Goal: Transaction & Acquisition: Purchase product/service

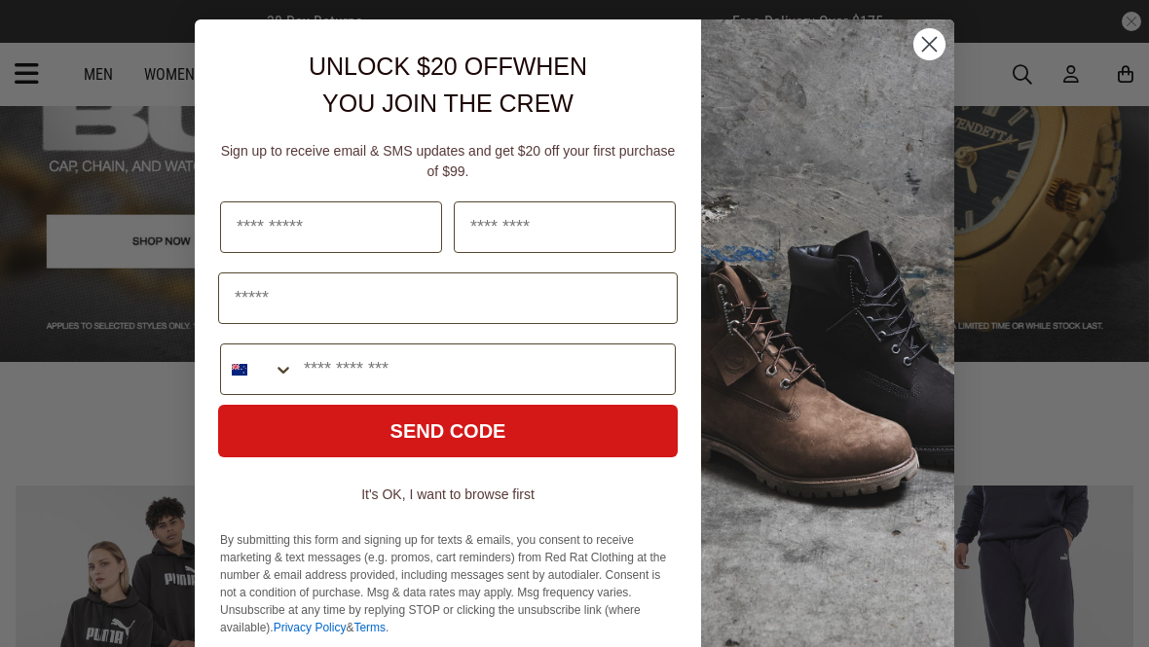
scroll to position [217, 0]
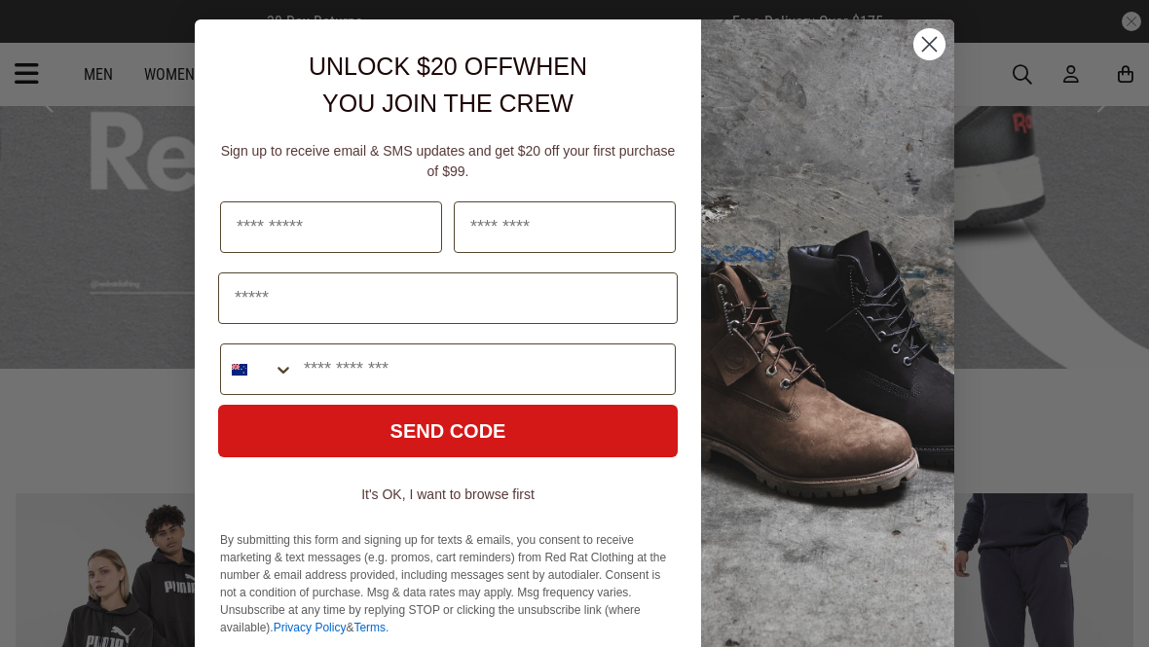
click at [929, 34] on circle "Close dialog" at bounding box center [929, 44] width 32 height 32
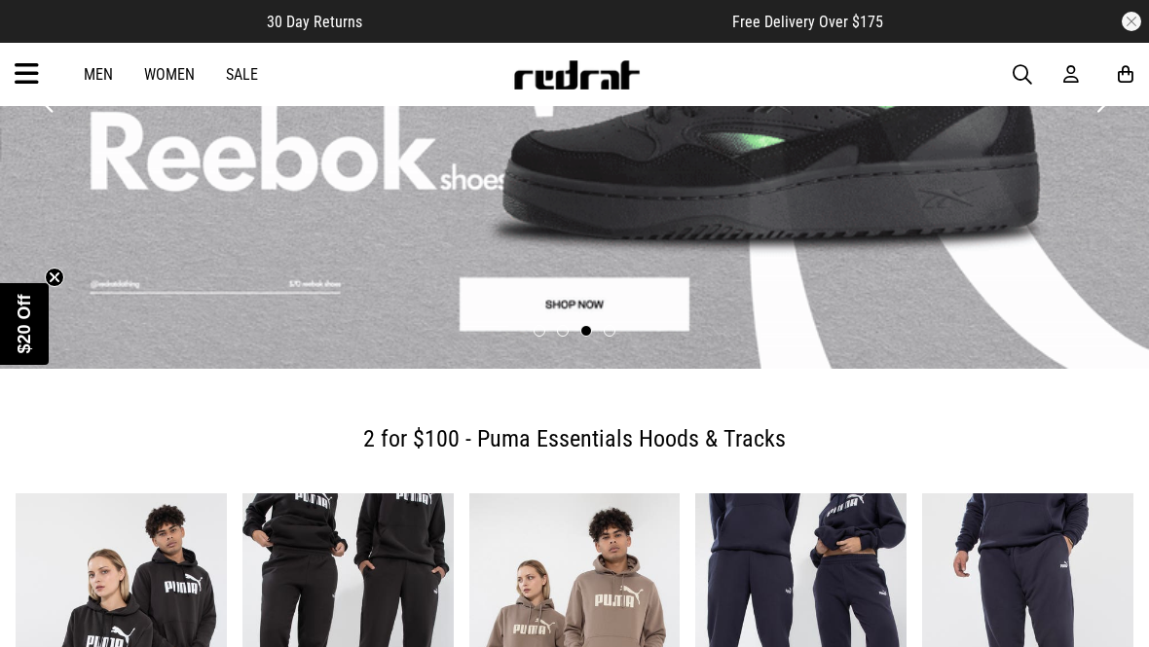
click at [29, 82] on icon at bounding box center [27, 74] width 24 height 32
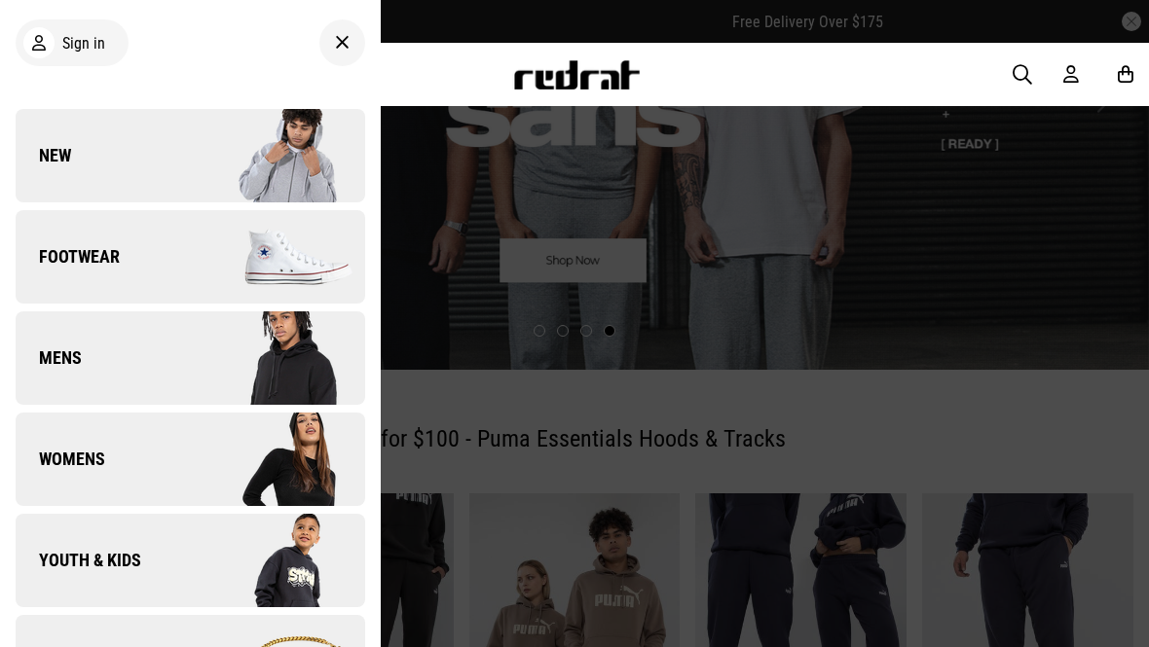
click at [133, 251] on link "Footwear" at bounding box center [191, 256] width 350 height 93
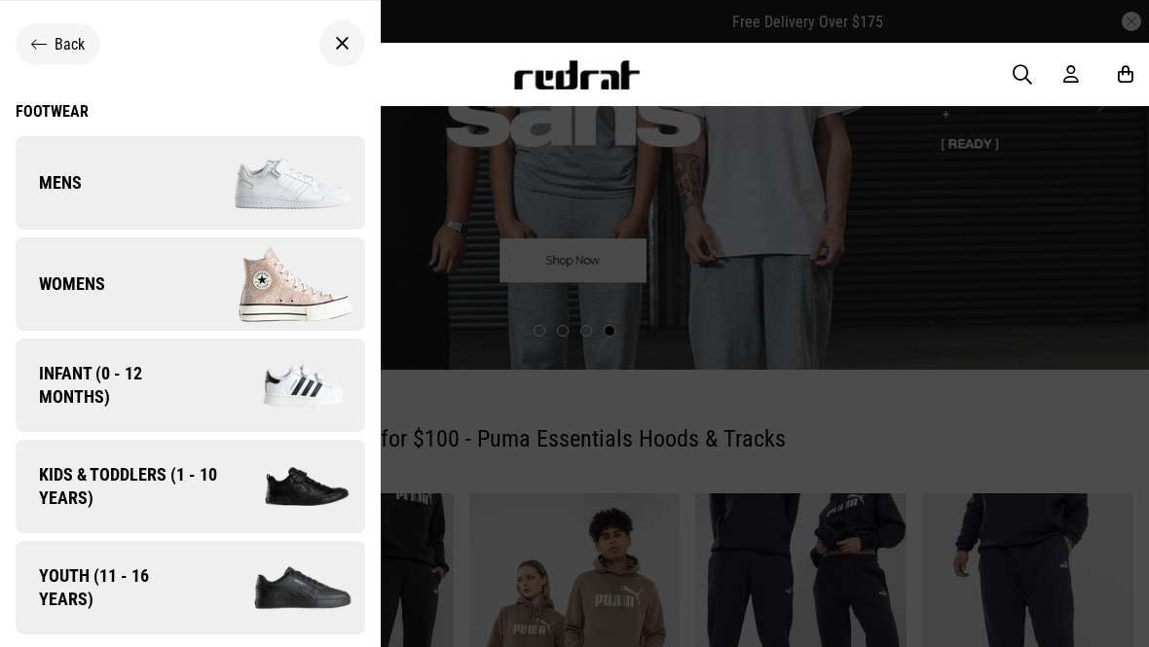
click at [120, 297] on link "Womens" at bounding box center [191, 284] width 350 height 93
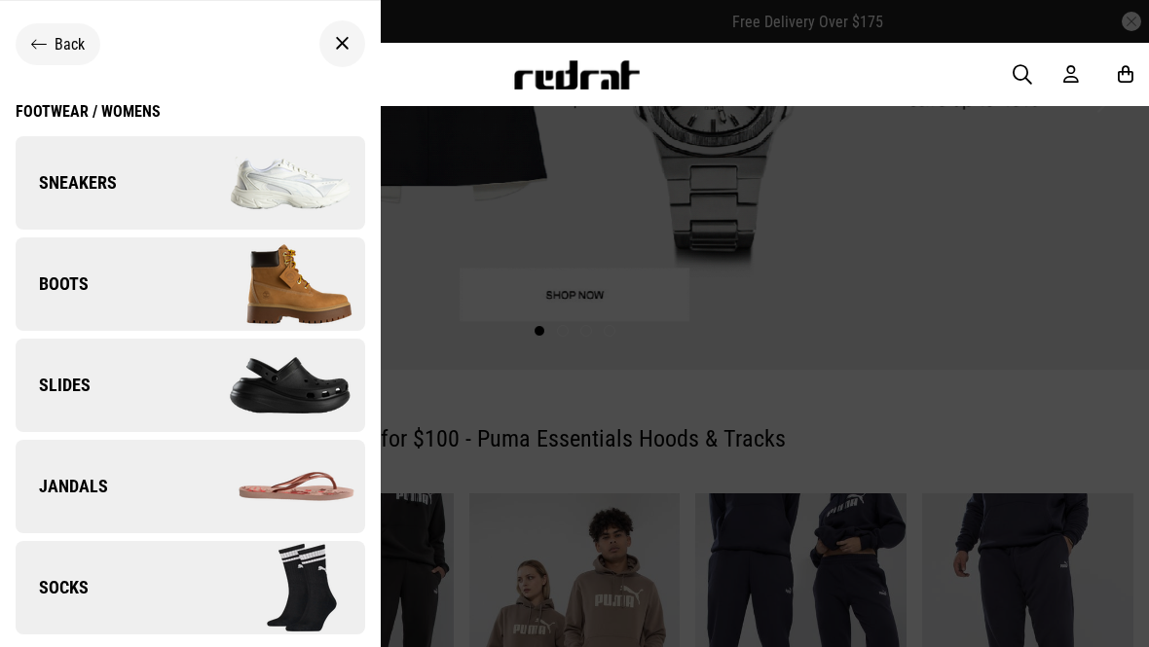
scroll to position [2, 0]
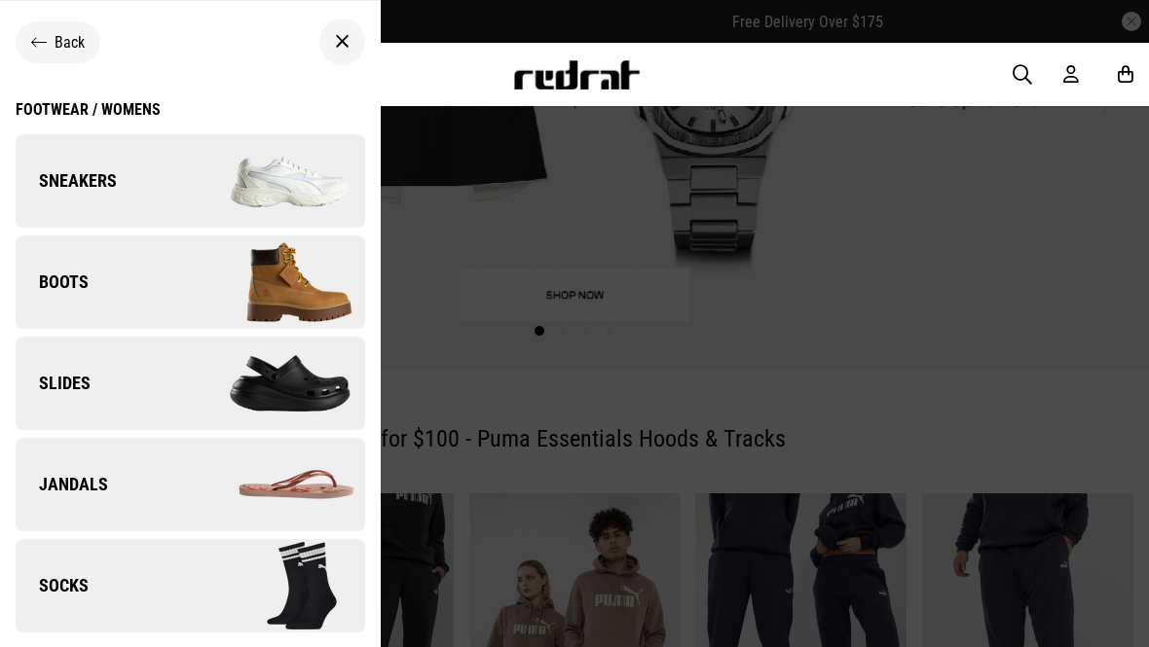
click at [85, 182] on span "Sneakers" at bounding box center [66, 180] width 101 height 23
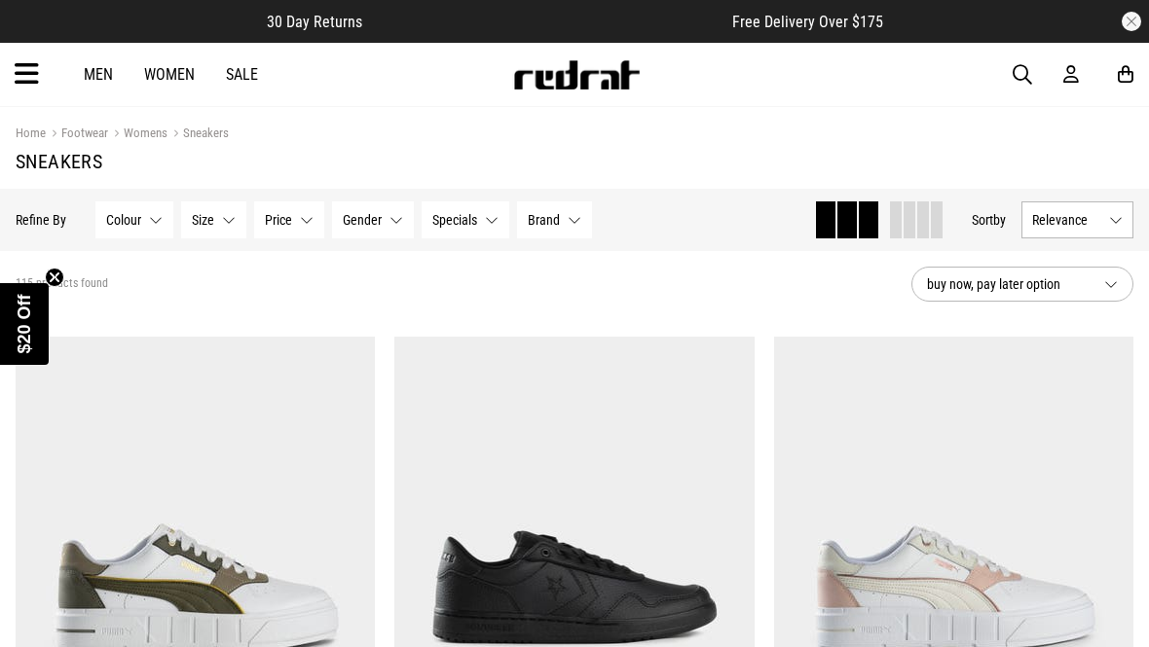
click at [561, 220] on button "Brand None selected" at bounding box center [554, 220] width 75 height 37
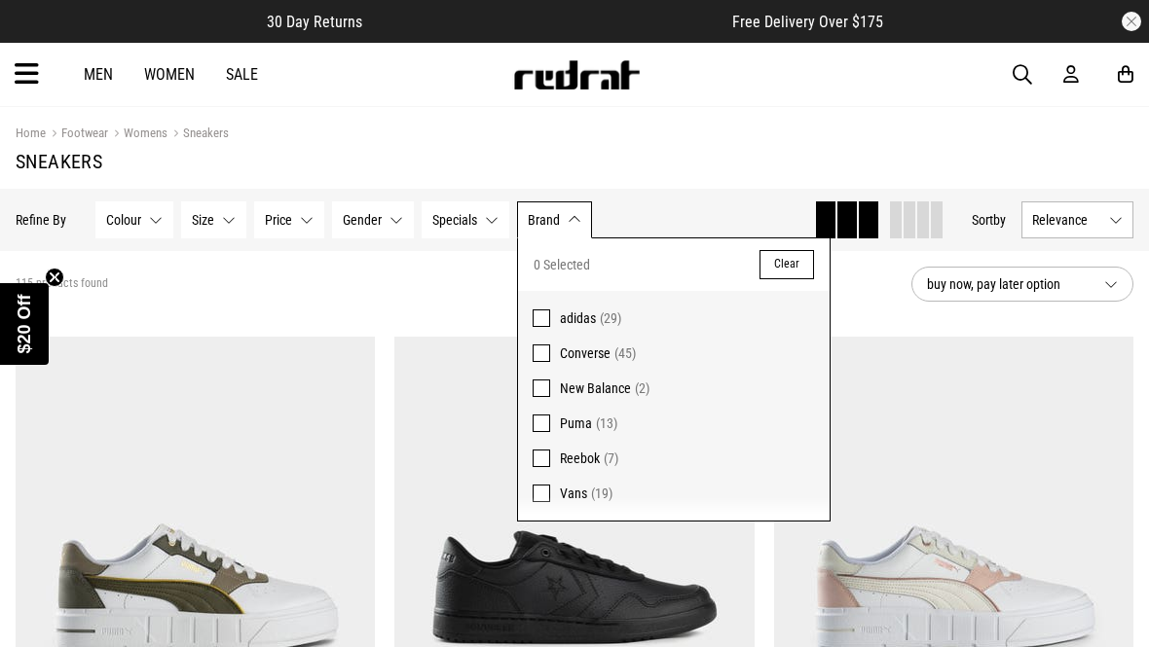
click at [543, 314] on span at bounding box center [542, 319] width 18 height 18
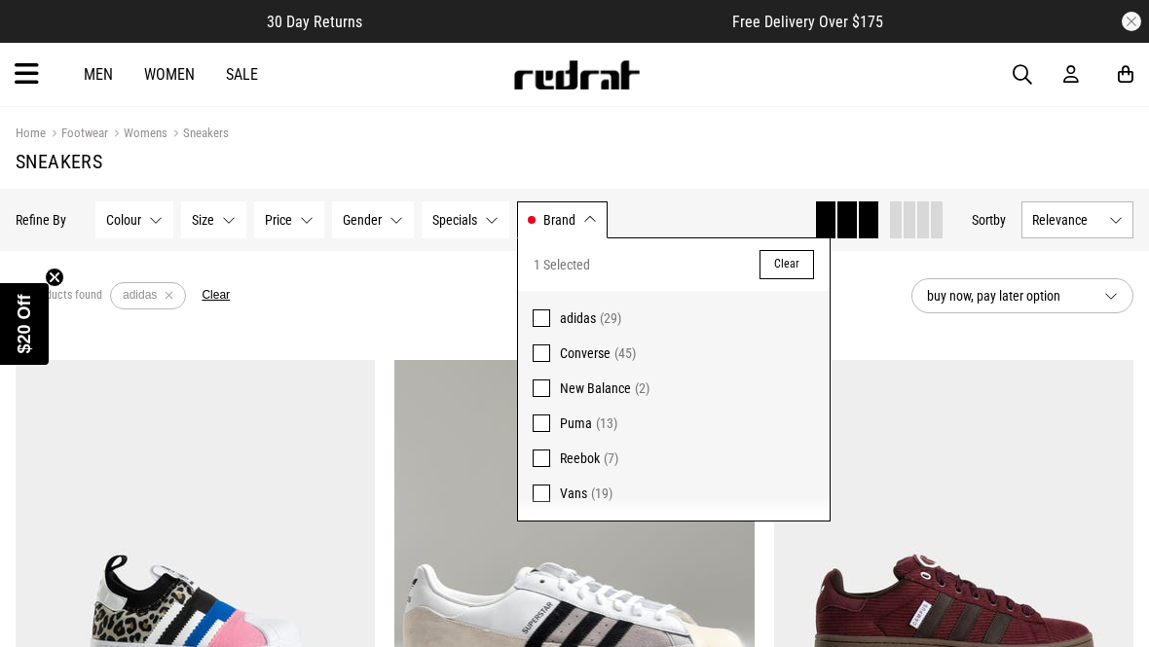
click at [353, 319] on div "29 products found Active Filters adidas Clear" at bounding box center [456, 296] width 880 height 58
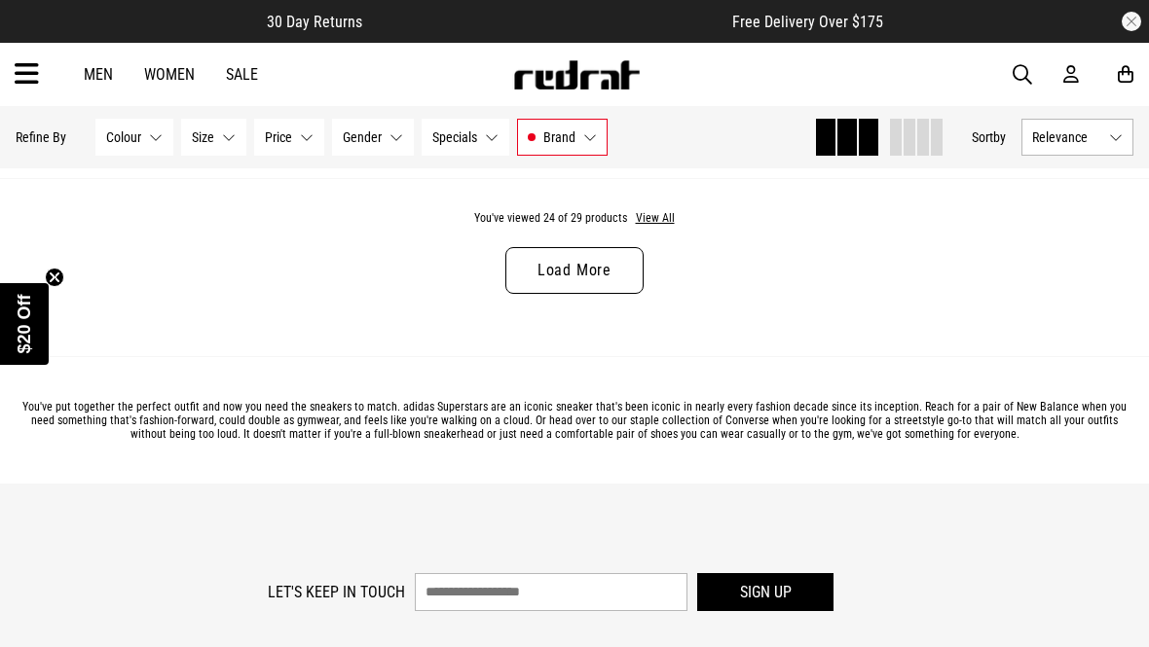
scroll to position [5388, 0]
click at [556, 288] on link "Load More" at bounding box center [574, 271] width 138 height 47
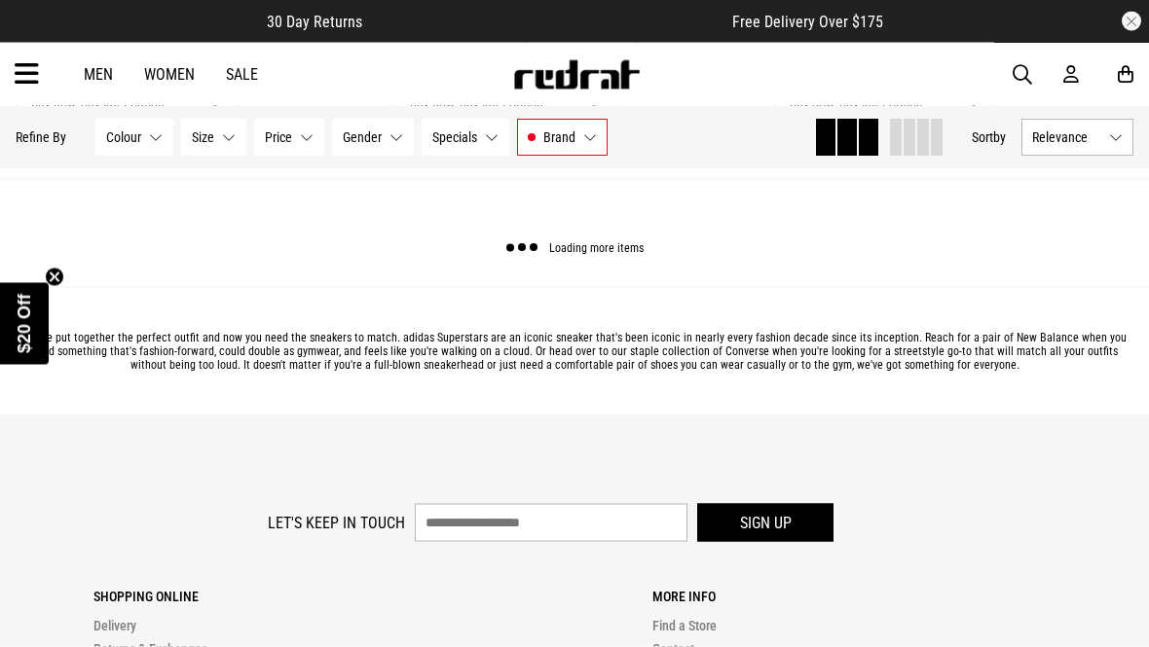
scroll to position [5389, 0]
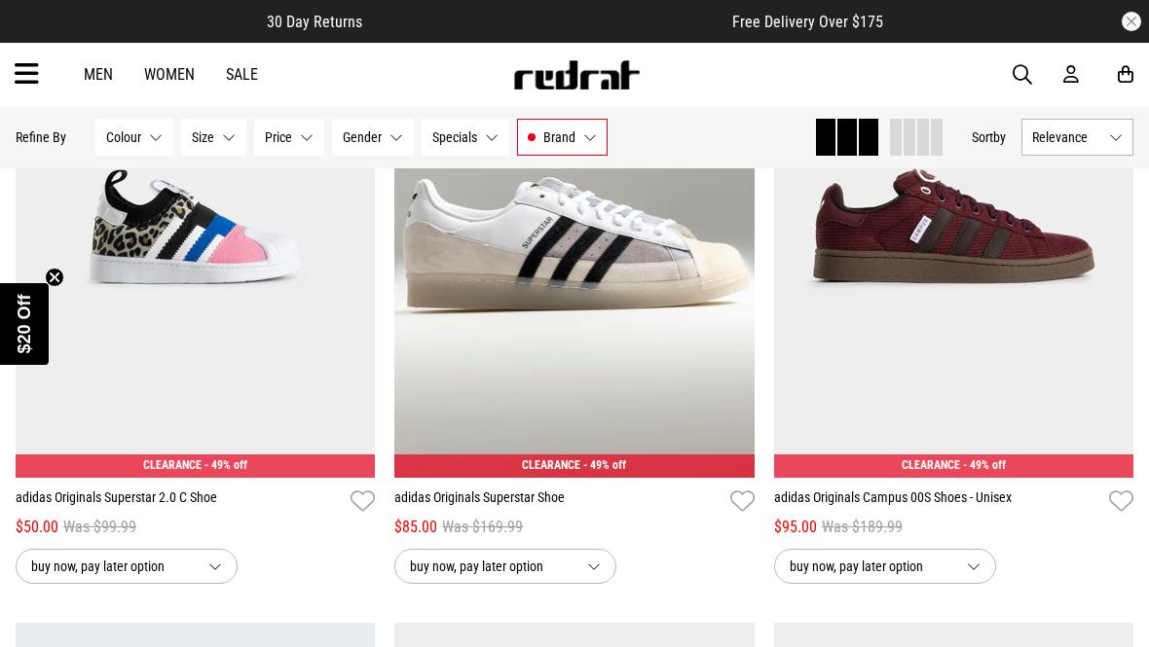
scroll to position [383, 0]
